Goal: Task Accomplishment & Management: Manage account settings

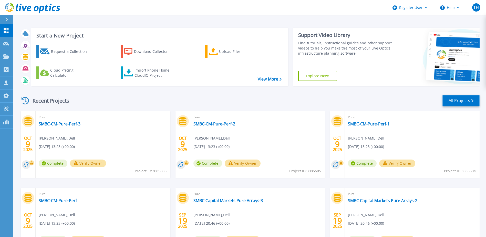
click at [480, 102] on link "All Projects" at bounding box center [461, 101] width 37 height 12
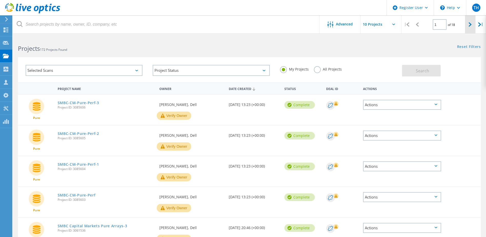
click at [469, 23] on div at bounding box center [470, 24] width 11 height 18
type input "2"
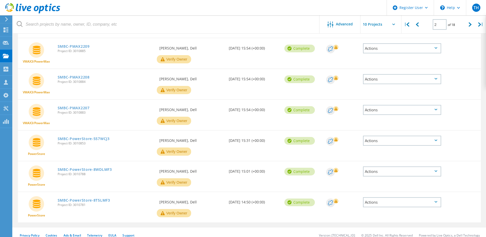
scroll to position [185, 0]
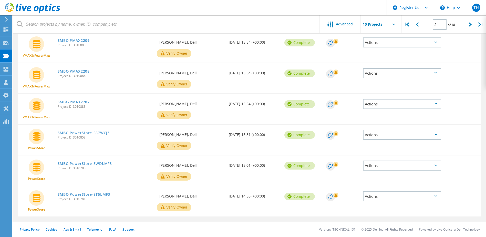
click at [162, 220] on div "Project Name Owner Date Created Status Deal Id Actions VMAX3/PowerMax SMBC-PMAX…" at bounding box center [250, 59] width 474 height 325
click at [106, 164] on link "SMBC-PowerStore-8WDLMF3" at bounding box center [85, 164] width 54 height 4
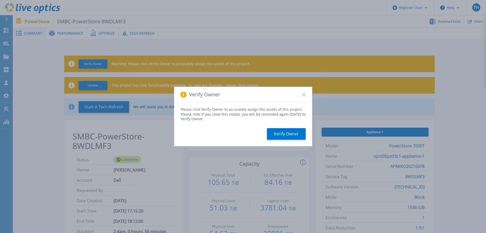
click at [304, 95] on icon at bounding box center [304, 95] width 4 height 4
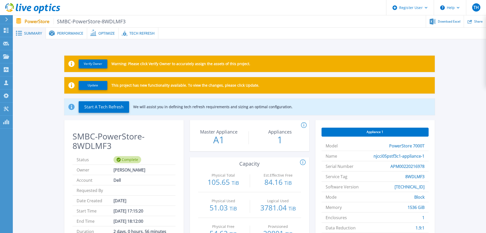
click at [68, 35] on span "Performance" at bounding box center [70, 34] width 26 height 4
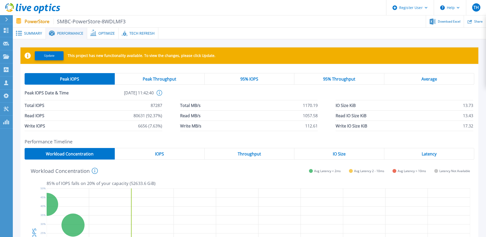
click at [174, 98] on div "Peak IOPS Date & Time 2025-08-07, 11:42:40 This shows the performance stats for…" at bounding box center [250, 95] width 450 height 10
click at [172, 139] on h2 "Performance Timeline" at bounding box center [250, 141] width 450 height 5
click at [171, 133] on div "Peak IOPS Peak Throughput 95% IOPS 95% Throughput Average Peak IOPS Date & Time…" at bounding box center [250, 102] width 458 height 66
click at [173, 124] on div "Total IOPS 87287 Total MB/s 1170.19 IO Size KiB 13.73 Read IOPS 80631 (92.37%) …" at bounding box center [250, 115] width 450 height 31
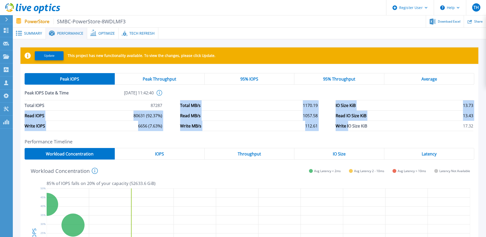
drag, startPoint x: 174, startPoint y: 103, endPoint x: 350, endPoint y: 130, distance: 178.2
click at [350, 130] on div "Total IOPS 87287 Total MB/s 1170.19 IO Size KiB 13.73 Read IOPS 80631 (92.37%) …" at bounding box center [250, 115] width 450 height 31
drag, startPoint x: 350, startPoint y: 130, endPoint x: 306, endPoint y: 133, distance: 43.7
click at [306, 133] on div "Peak IOPS Peak Throughput 95% IOPS 95% Throughput Average Peak IOPS Date & Time…" at bounding box center [250, 102] width 458 height 66
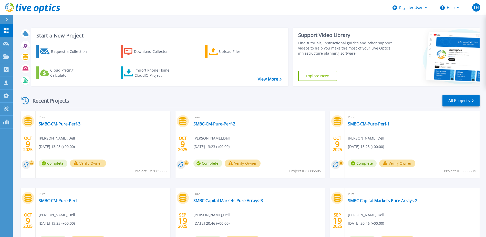
click at [457, 108] on div "Recent Projects All Projects OCT 9 2025 Pure SMBC-CM-Pure-Perf-3 Tom Hanrahan ,…" at bounding box center [250, 179] width 460 height 178
click at [459, 100] on link "All Projects" at bounding box center [461, 101] width 37 height 12
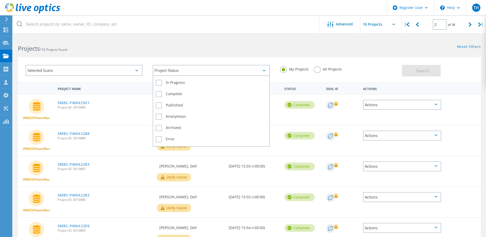
click at [261, 73] on div "Project Status" at bounding box center [211, 70] width 117 height 11
click at [262, 71] on div "Project Status" at bounding box center [211, 70] width 117 height 11
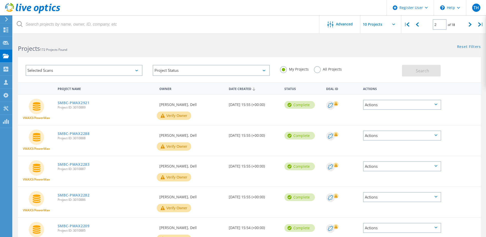
drag, startPoint x: 273, startPoint y: 52, endPoint x: 281, endPoint y: 52, distance: 8.7
click at [273, 52] on div "Selected Scans Project Status In Progress Complete Published Anonymous Archived…" at bounding box center [250, 67] width 474 height 32
click at [467, 26] on div at bounding box center [470, 24] width 11 height 18
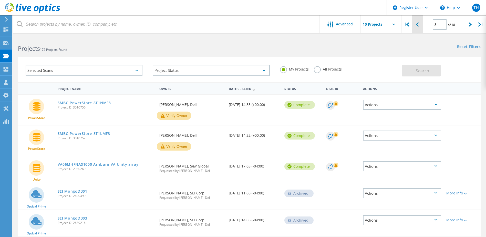
click at [421, 25] on div at bounding box center [417, 24] width 11 height 18
type input "2"
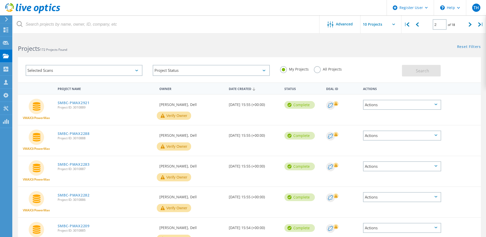
click at [183, 43] on div "Projects 172 Projects Found" at bounding box center [131, 44] width 237 height 14
click at [318, 68] on label "All Projects" at bounding box center [328, 68] width 28 height 5
click at [0, 0] on input "All Projects" at bounding box center [0, 0] width 0 height 0
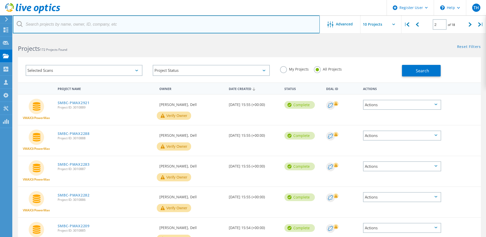
click at [192, 24] on input "text" at bounding box center [166, 24] width 307 height 18
type input "g"
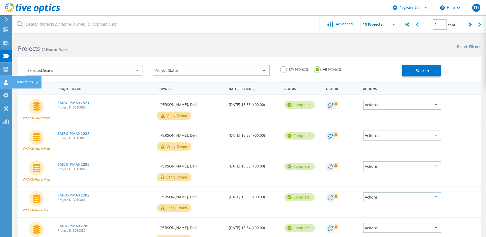
click at [7, 84] on use at bounding box center [6, 82] width 4 height 5
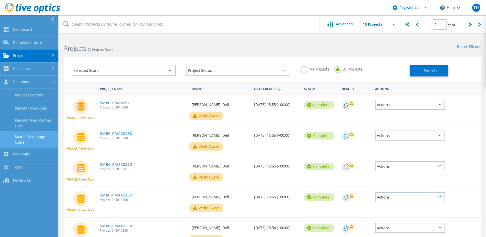
click at [42, 137] on link "Search & Manage Users" at bounding box center [29, 139] width 58 height 16
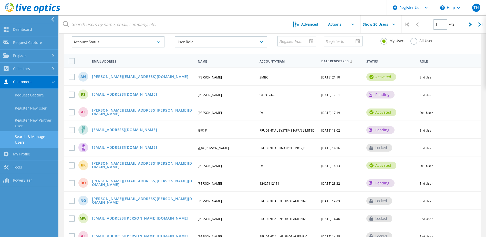
scroll to position [34, 0]
click at [126, 76] on link "[PERSON_NAME][EMAIL_ADDRESS][DOMAIN_NAME]" at bounding box center [140, 77] width 97 height 4
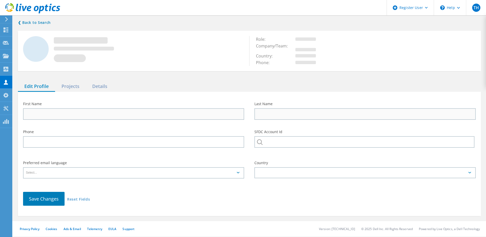
type input "[PERSON_NAME]"
type input "SMBC"
type input "English"
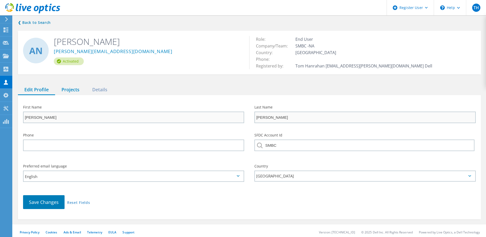
click at [73, 89] on div "Projects" at bounding box center [70, 90] width 31 height 11
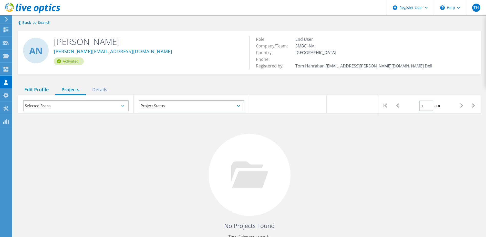
click at [33, 91] on div "Edit Profile" at bounding box center [36, 90] width 37 height 11
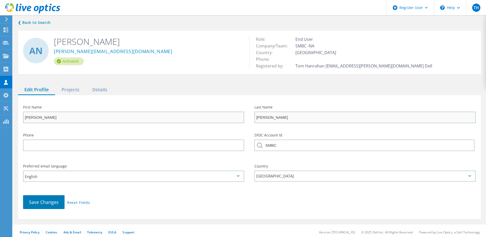
scroll to position [31, 0]
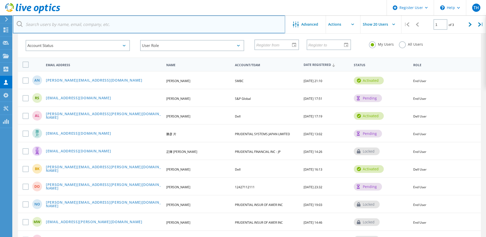
click at [79, 21] on input "text" at bounding box center [149, 24] width 273 height 18
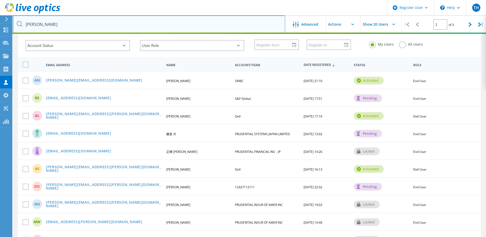
type input "[PERSON_NAME]"
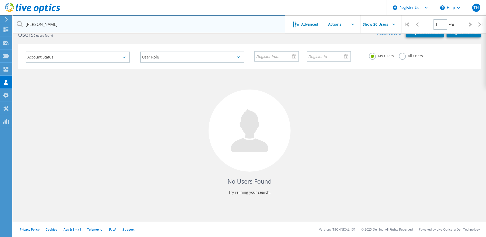
scroll to position [19, 0]
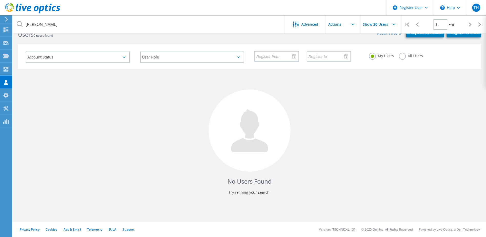
click at [403, 56] on label "All Users" at bounding box center [411, 55] width 24 height 5
click at [0, 0] on input "All Users" at bounding box center [0, 0] width 0 height 0
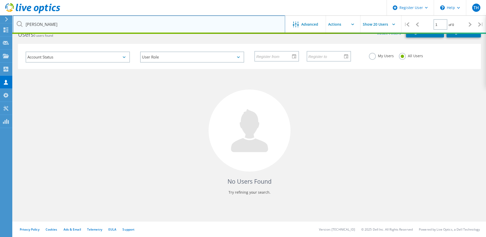
click at [200, 25] on input "[PERSON_NAME]" at bounding box center [149, 24] width 273 height 18
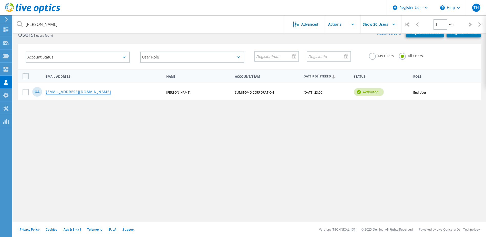
click at [73, 93] on link "[EMAIL_ADDRESS][DOMAIN_NAME]" at bounding box center [78, 92] width 65 height 4
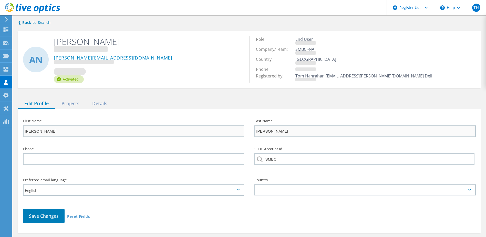
type input "[PERSON_NAME]"
type input "[PHONE_NUMBER]"
type input "SUMITOMO CORPORATION"
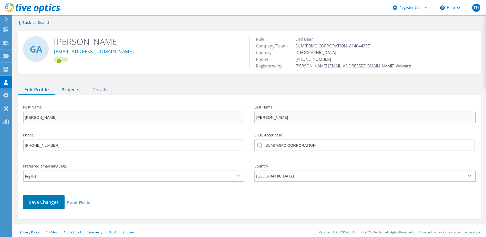
click at [77, 90] on div "Projects" at bounding box center [70, 90] width 31 height 11
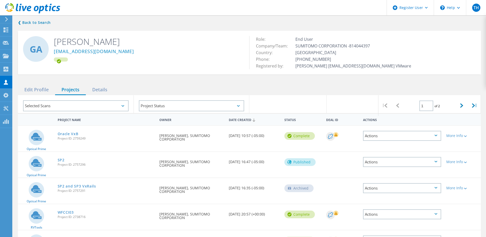
click at [282, 88] on div "Edit Profile Projects Details" at bounding box center [249, 90] width 463 height 11
drag, startPoint x: 145, startPoint y: 89, endPoint x: 145, endPoint y: 86, distance: 3.1
click at [145, 89] on div "Edit Profile Projects Details" at bounding box center [249, 90] width 463 height 11
